Goal: Information Seeking & Learning: Learn about a topic

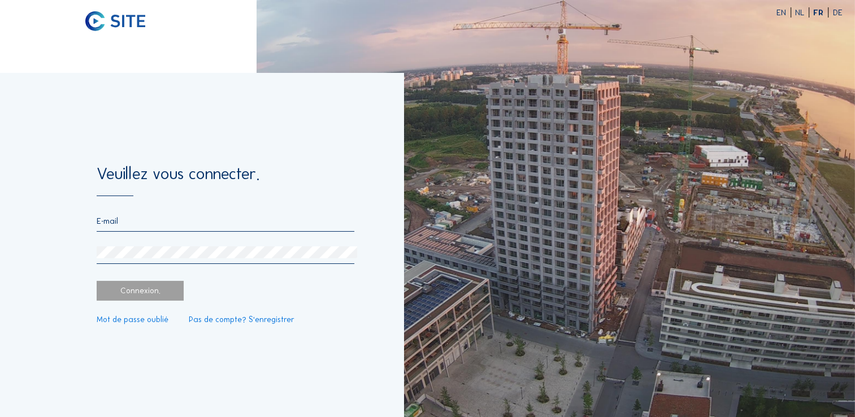
type input "[EMAIL_ADDRESS][DOMAIN_NAME]"
click at [115, 289] on div "Connexion." at bounding box center [140, 291] width 87 height 20
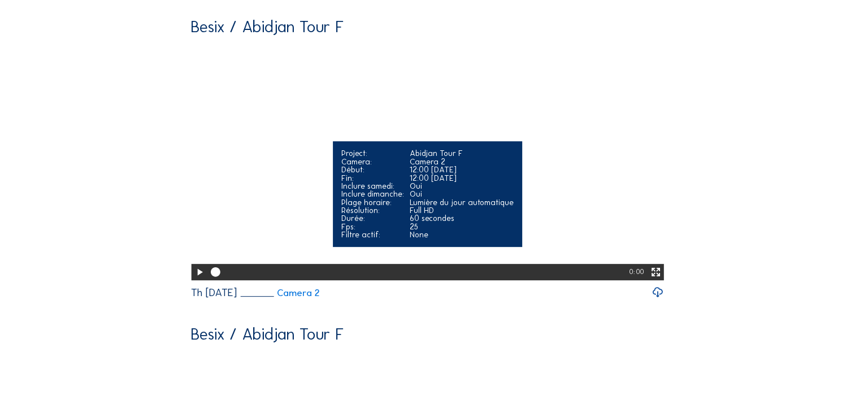
scroll to position [395, 0]
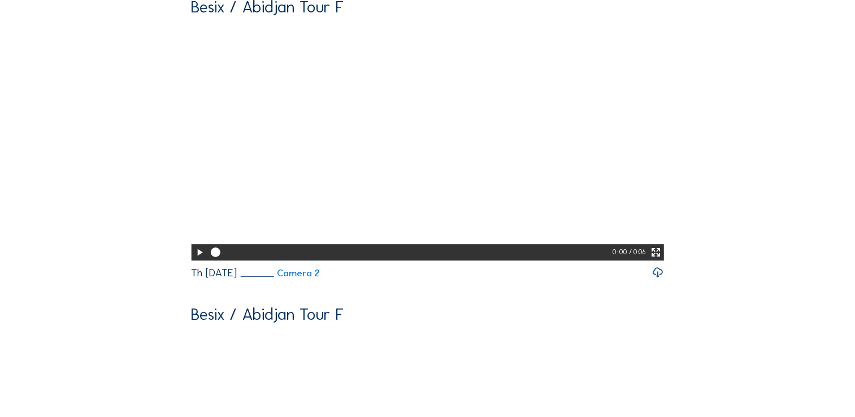
click at [659, 280] on icon at bounding box center [657, 272] width 12 height 15
click at [311, 278] on link "Camera 2" at bounding box center [280, 273] width 80 height 10
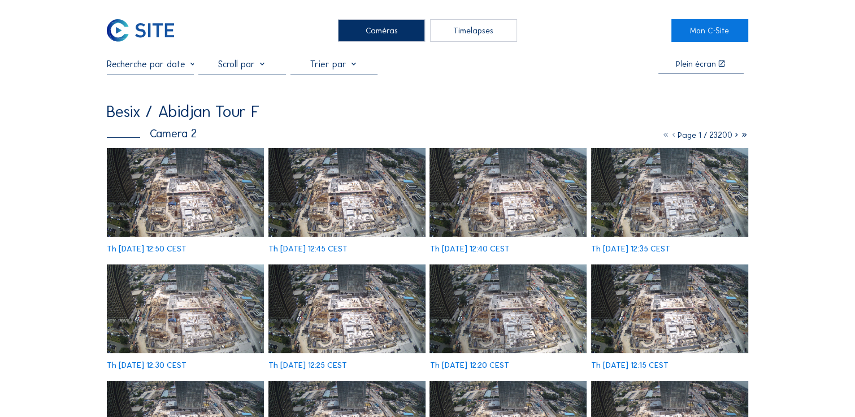
click at [172, 195] on img at bounding box center [185, 192] width 157 height 88
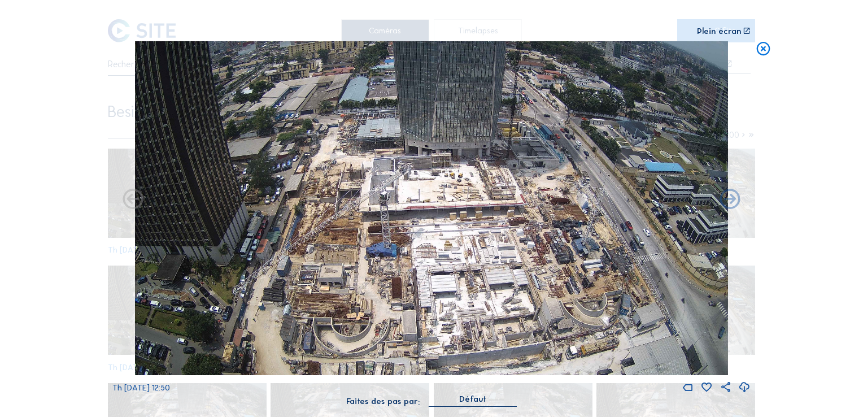
click at [745, 389] on icon at bounding box center [744, 387] width 12 height 15
click at [838, 279] on div "Scroll pour voyager dans le temps | Appuie sur le 'Alt' Bouton + Scroll pour Zo…" at bounding box center [431, 208] width 863 height 417
click at [764, 53] on icon at bounding box center [763, 49] width 16 height 17
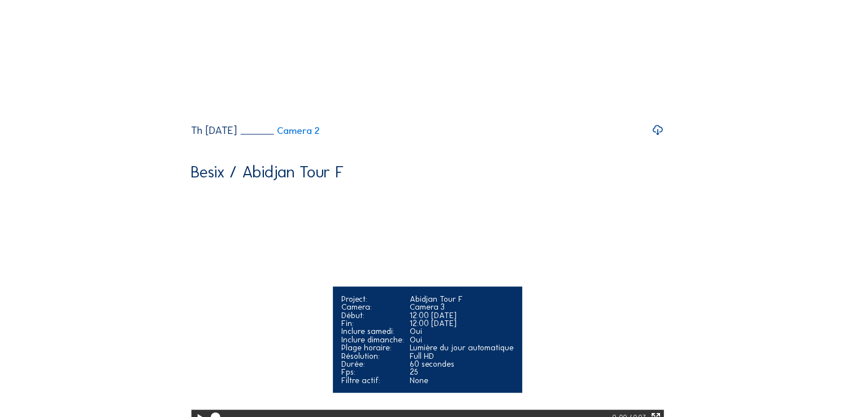
scroll to position [764, 0]
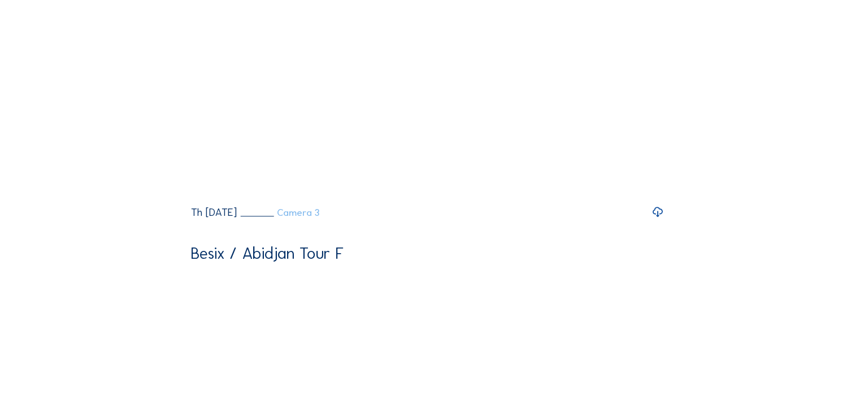
click at [310, 217] on link "Camera 3" at bounding box center [279, 213] width 79 height 10
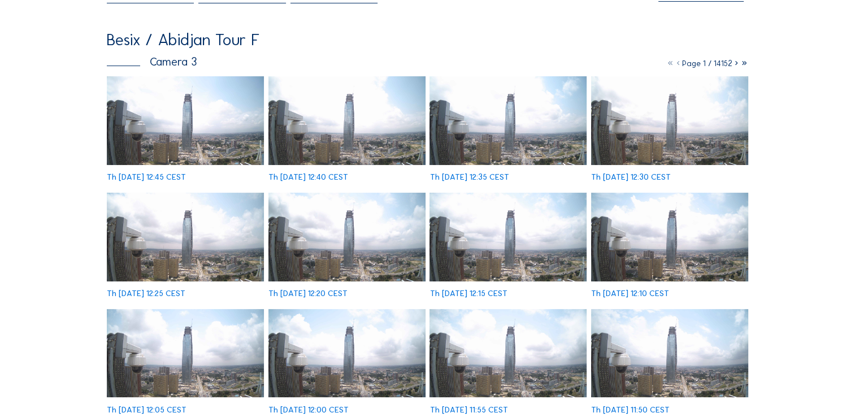
scroll to position [226, 0]
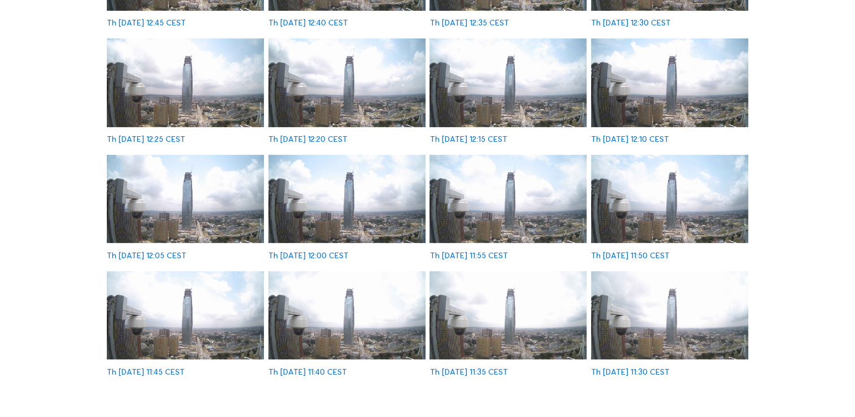
click at [531, 207] on img at bounding box center [507, 199] width 157 height 88
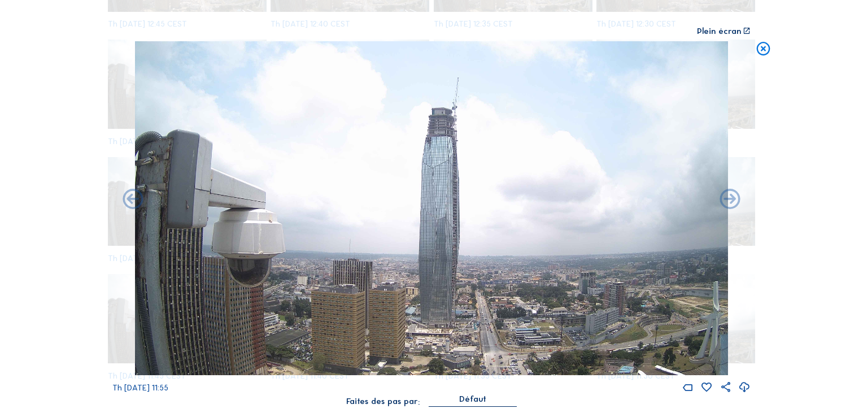
click at [744, 389] on icon at bounding box center [744, 387] width 12 height 15
click at [831, 188] on div "Scroll pour voyager dans le temps | Appuie sur le 'Alt' Bouton + Scroll pour Zo…" at bounding box center [431, 208] width 863 height 417
click at [759, 50] on icon at bounding box center [763, 49] width 16 height 17
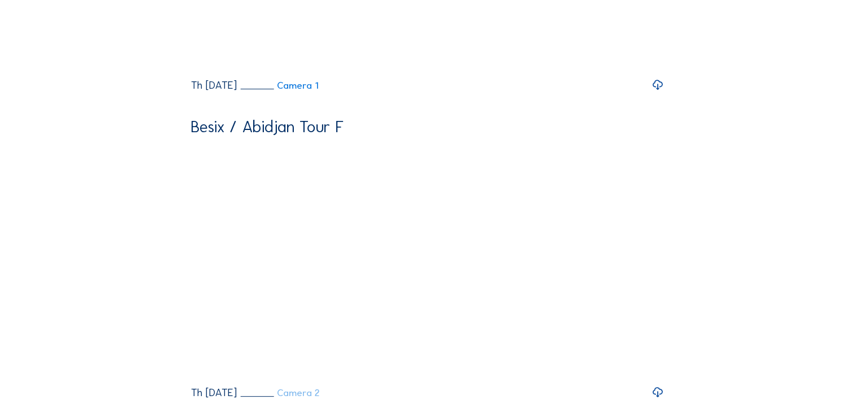
scroll to position [93, 0]
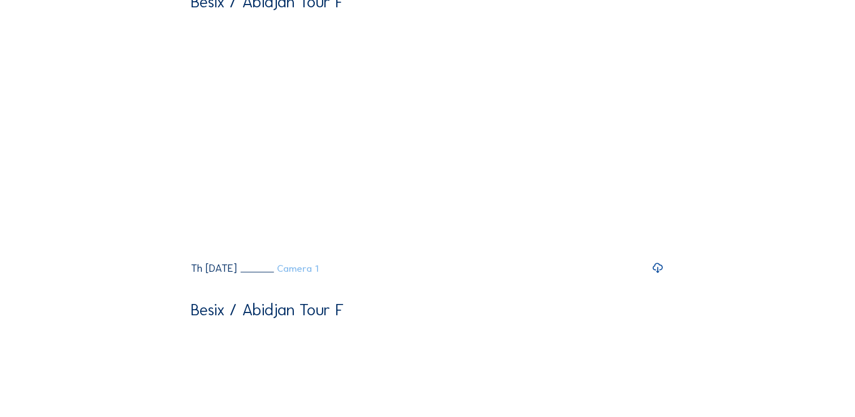
click at [318, 273] on link "Camera 1" at bounding box center [279, 269] width 78 height 10
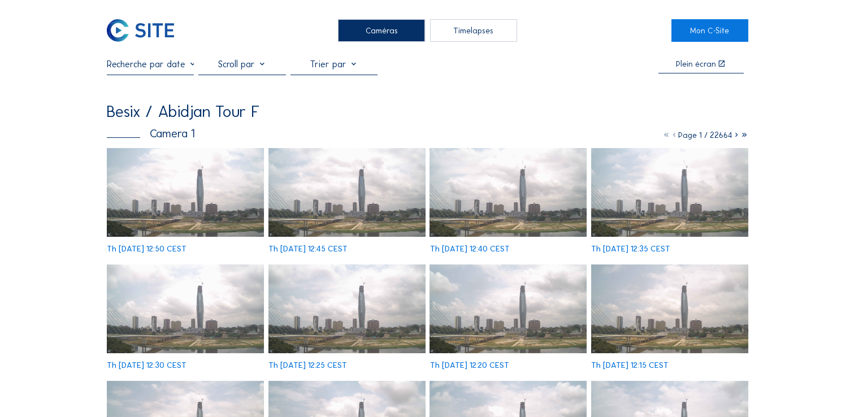
click at [492, 304] on img at bounding box center [507, 308] width 157 height 88
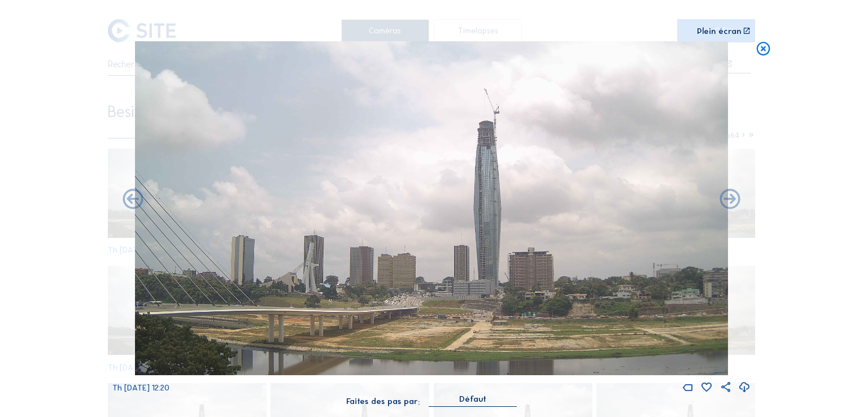
click at [744, 387] on icon at bounding box center [744, 387] width 12 height 15
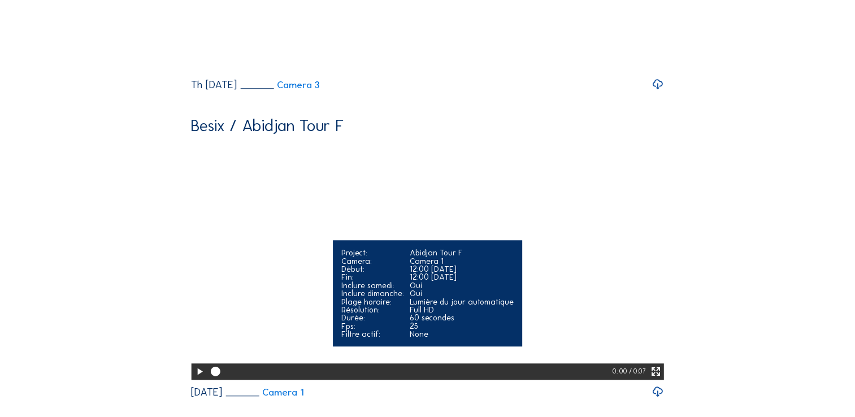
scroll to position [764, 0]
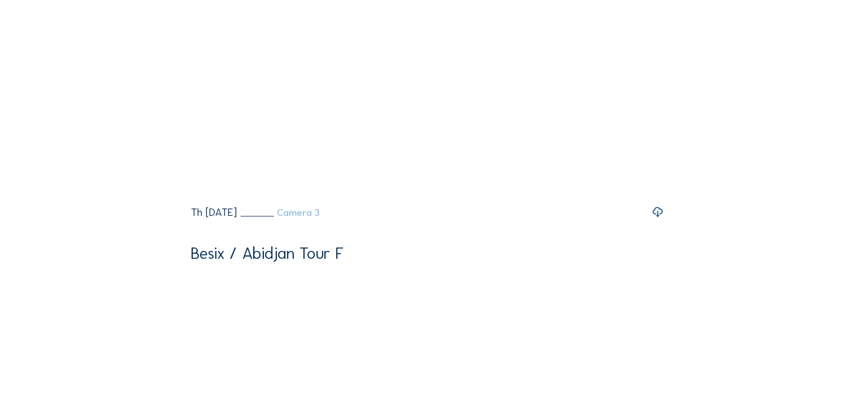
click at [319, 217] on link "Camera 3" at bounding box center [279, 213] width 79 height 10
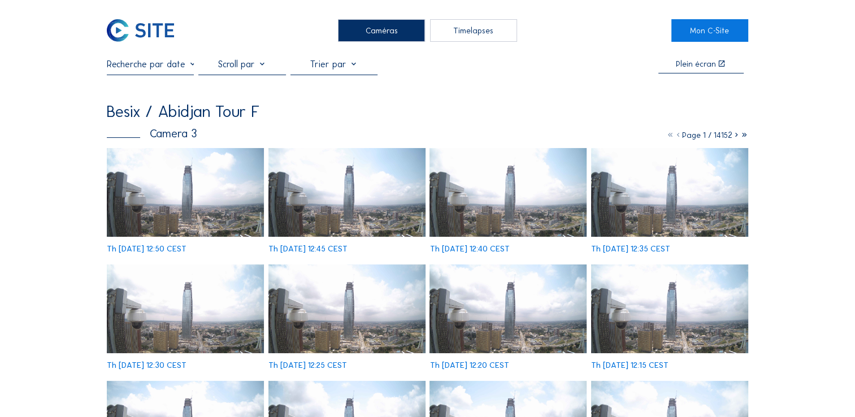
click at [360, 197] on img at bounding box center [346, 192] width 157 height 88
